Goal: Navigation & Orientation: Understand site structure

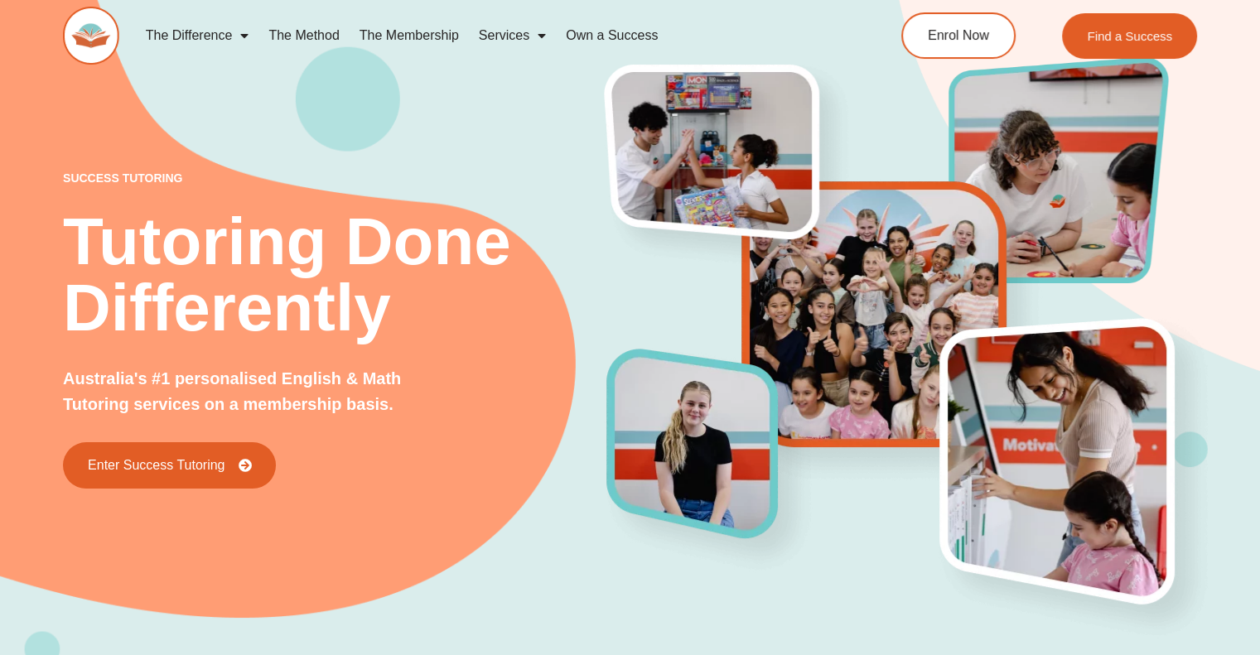
click at [603, 31] on link "Own a Success" at bounding box center [612, 36] width 112 height 38
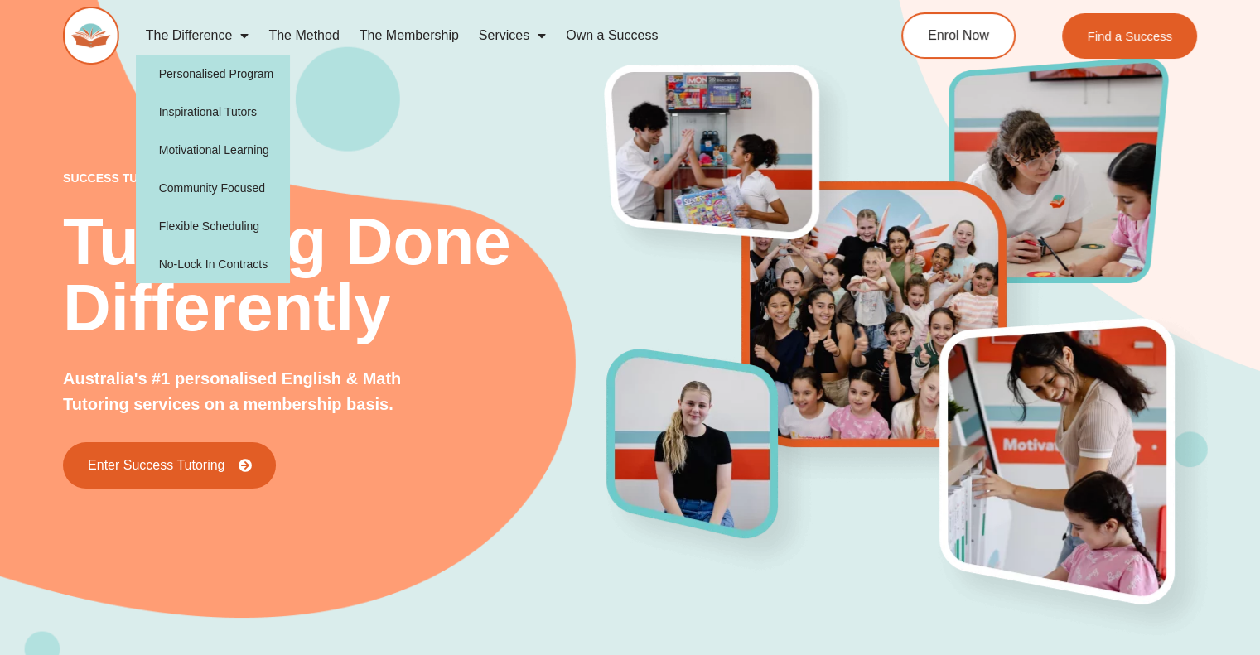
click at [282, 38] on link "The Method" at bounding box center [304, 36] width 90 height 38
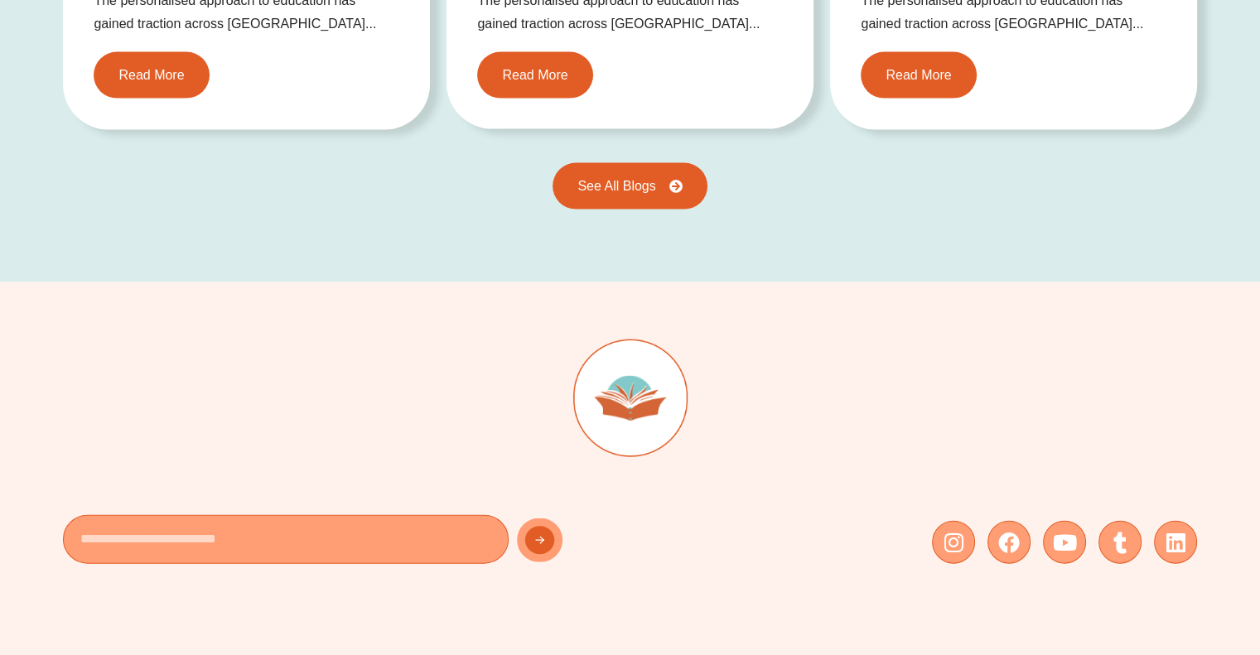
scroll to position [3812, 0]
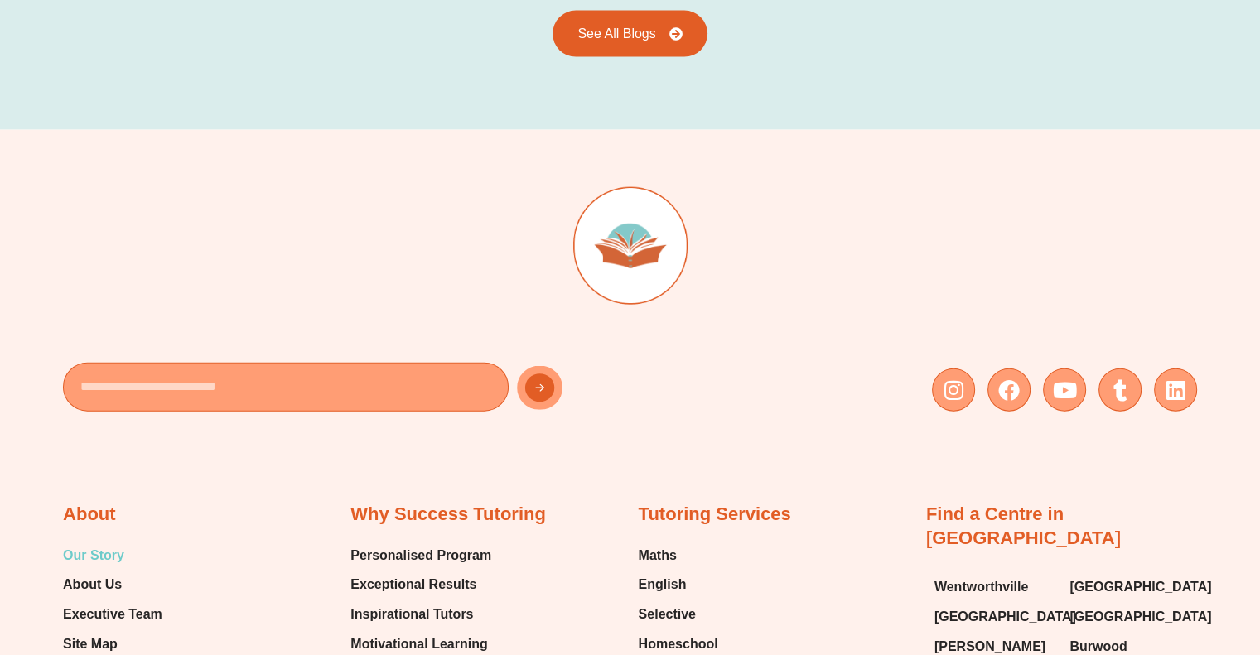
click at [106, 550] on span "Our Story" at bounding box center [93, 556] width 61 height 25
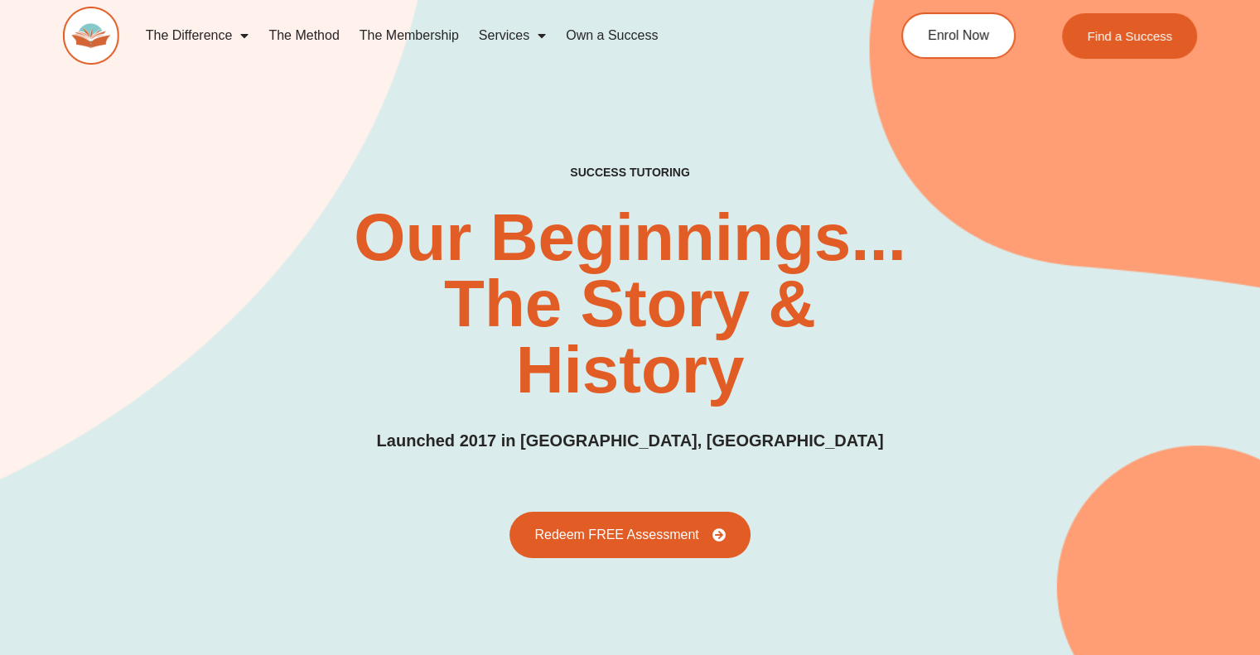
click at [229, 26] on link "The Difference" at bounding box center [197, 36] width 123 height 38
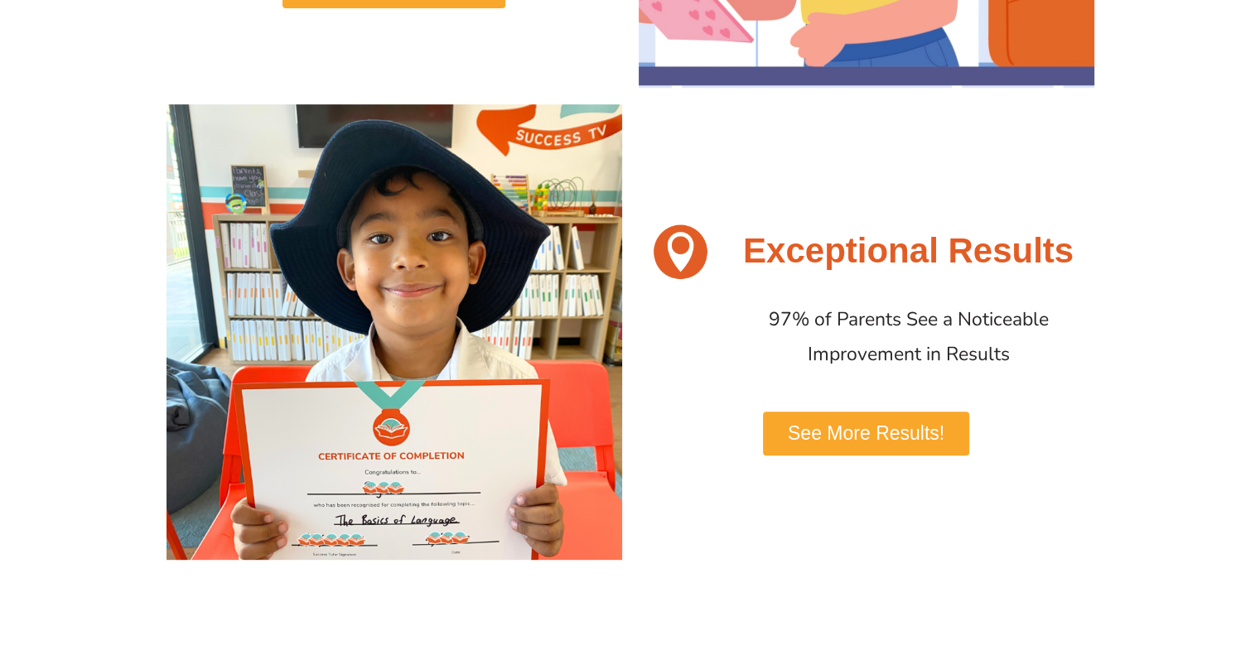
scroll to position [746, 0]
